Goal: Check status: Check status

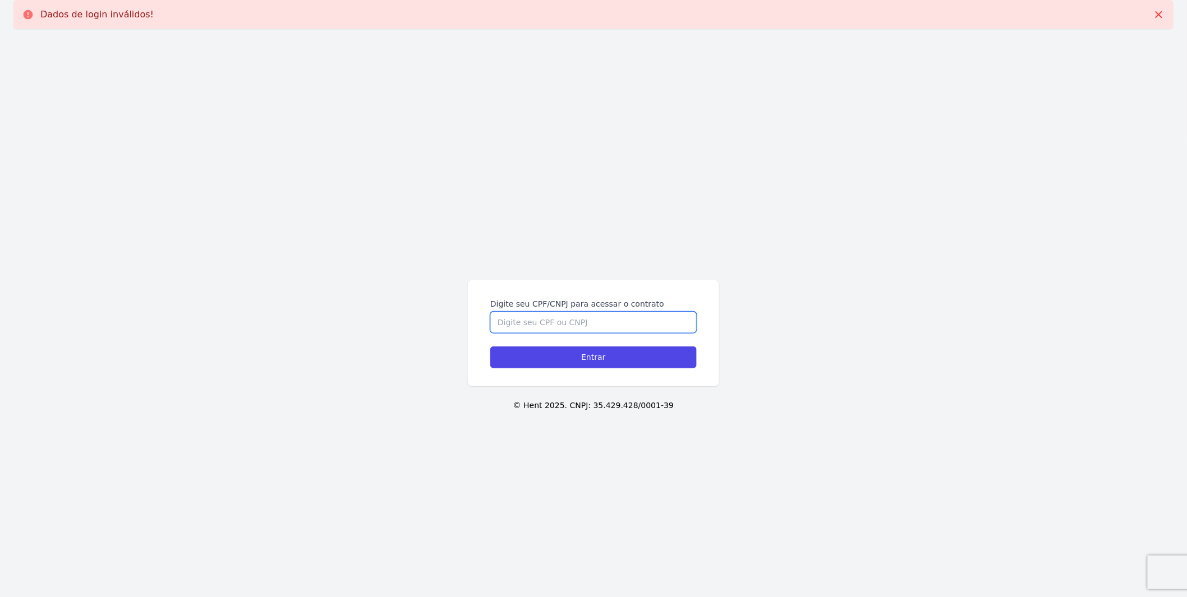
click at [578, 319] on input "Digite seu CPF/CNPJ para acessar o contrato" at bounding box center [593, 322] width 206 height 21
type input "09988930488"
click at [490, 347] on input "Entrar" at bounding box center [593, 358] width 206 height 22
click at [575, 319] on input "Digite seu CPF/CNPJ para acessar o contrato" at bounding box center [593, 322] width 206 height 21
type input "09988930488"
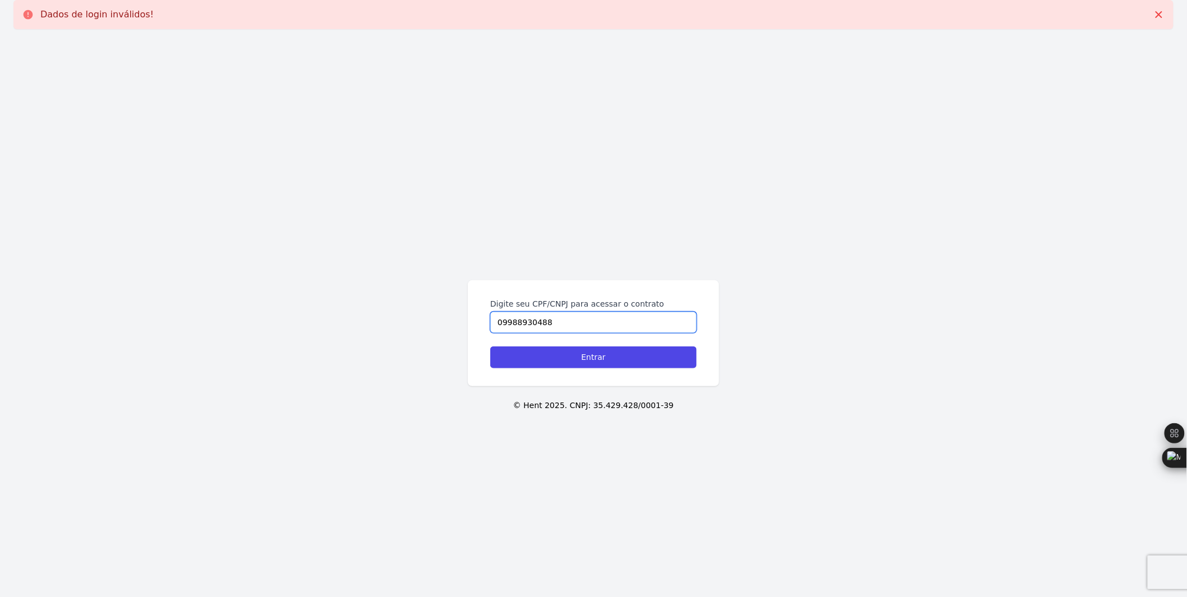
click at [490, 347] on input "Entrar" at bounding box center [593, 358] width 206 height 22
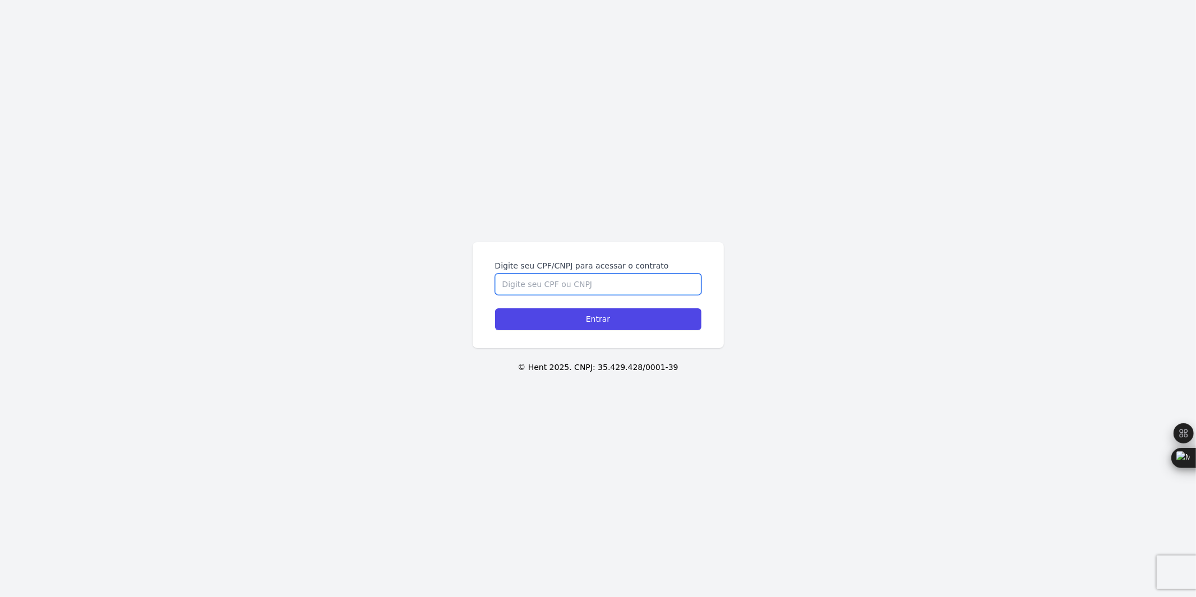
click at [632, 281] on input "Digite seu CPF/CNPJ para acessar o contrato" at bounding box center [598, 284] width 206 height 21
type input "09988930488"
click at [495, 308] on input "Entrar" at bounding box center [598, 319] width 206 height 22
click at [527, 289] on input "Digite seu CPF/CNPJ para acessar o contrato" at bounding box center [598, 284] width 206 height 21
type input "09988930488"
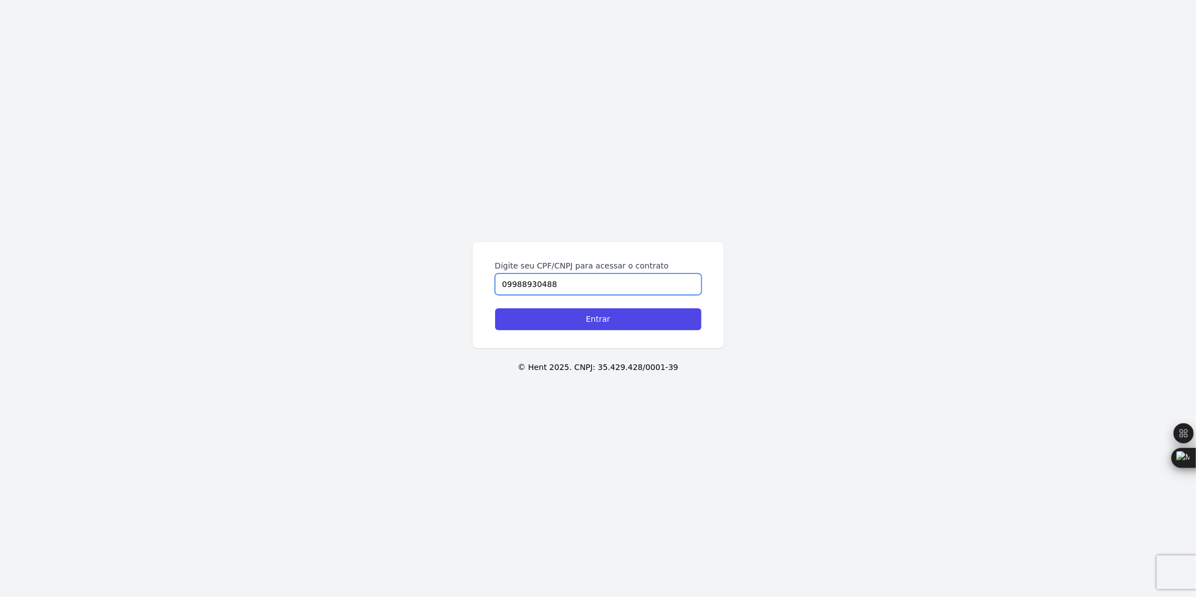
click at [495, 308] on input "Entrar" at bounding box center [598, 319] width 206 height 22
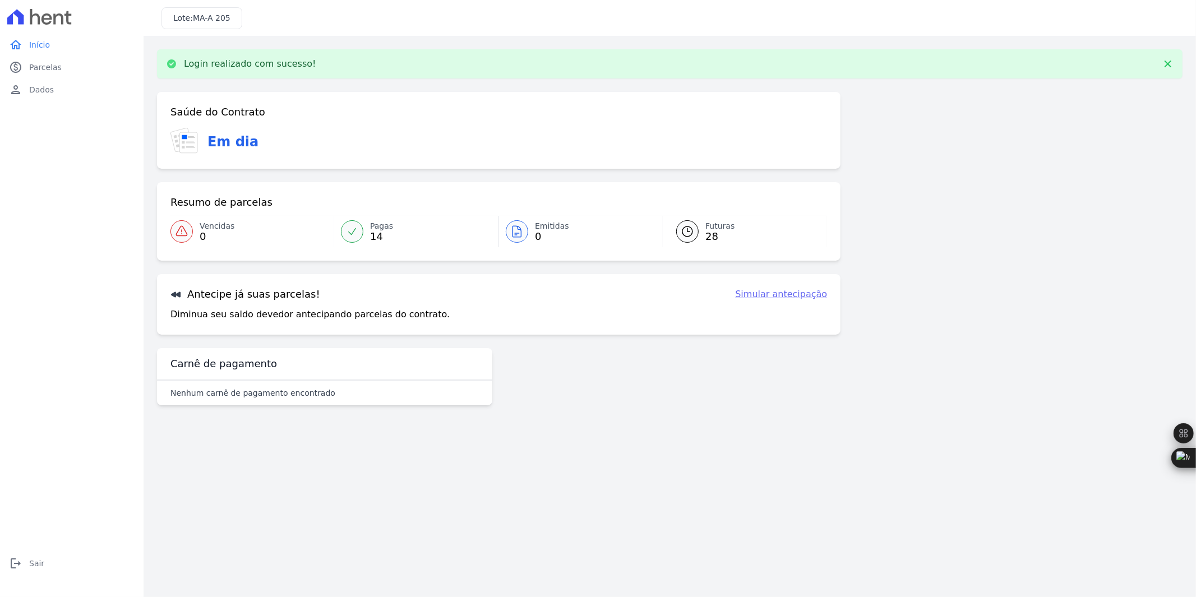
click at [715, 232] on span "28" at bounding box center [720, 236] width 29 height 9
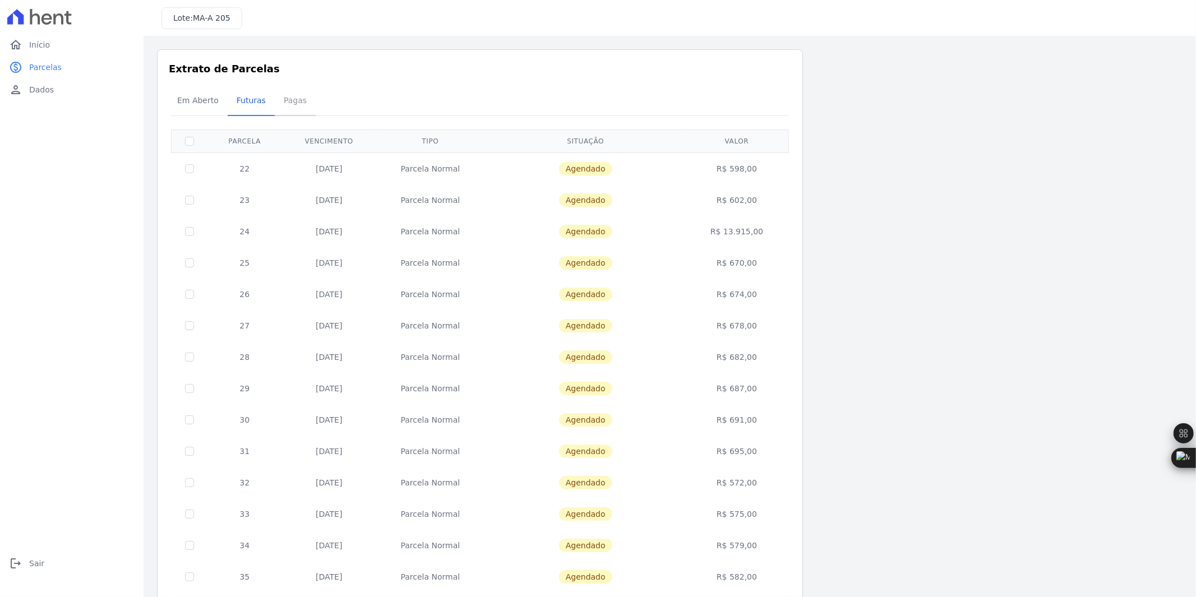
click at [297, 103] on span "Pagas" at bounding box center [295, 100] width 36 height 22
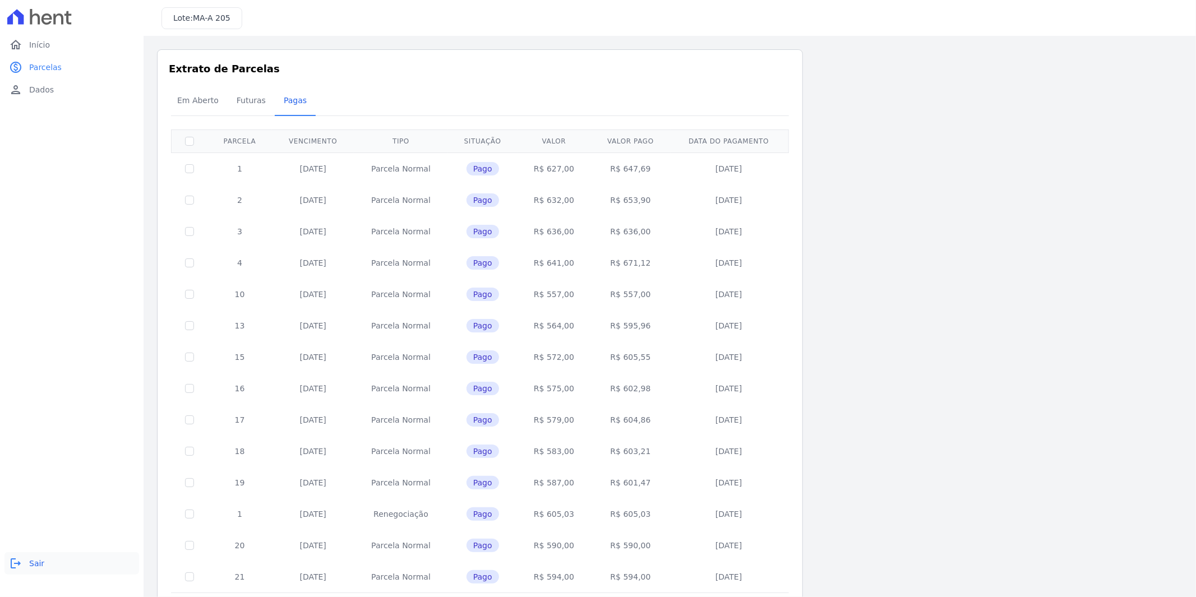
click at [30, 561] on span "Sair" at bounding box center [36, 563] width 15 height 11
